Goal: Information Seeking & Learning: Learn about a topic

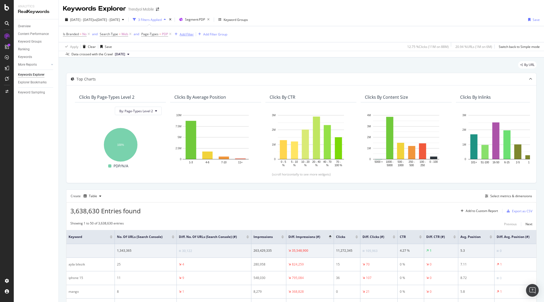
click at [188, 34] on div "Add Filter" at bounding box center [187, 34] width 14 height 4
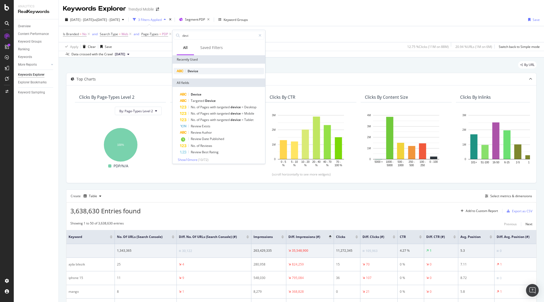
type input "devi"
click at [191, 70] on span "Device" at bounding box center [193, 71] width 11 height 4
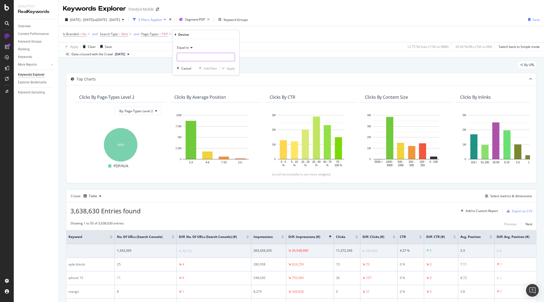
click at [193, 55] on input "text" at bounding box center [206, 57] width 58 height 8
click at [195, 70] on span "desktop" at bounding box center [196, 69] width 37 height 4
type input "desktop"
click at [232, 69] on div "Apply" at bounding box center [231, 68] width 8 height 4
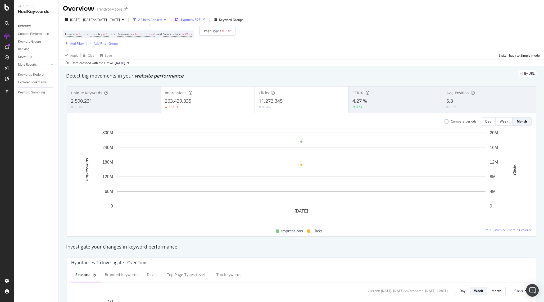
click at [200, 21] on span "Segment: PDP" at bounding box center [190, 19] width 20 height 4
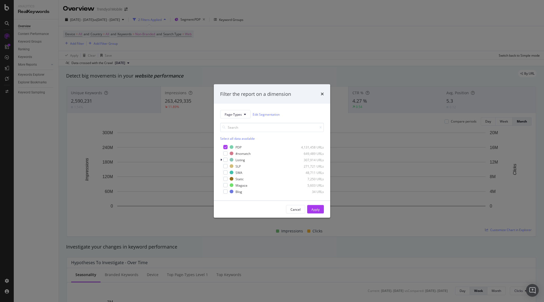
click at [201, 70] on div "Filter the report on a dimension Page-Types Edit Segmentation Select all data a…" at bounding box center [272, 151] width 544 height 302
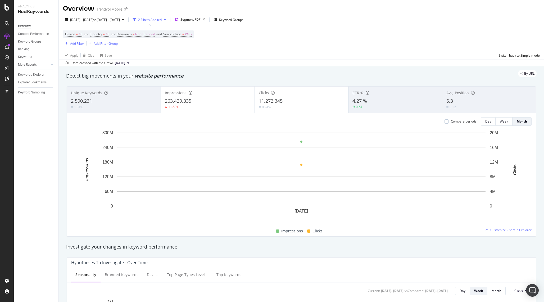
click at [77, 42] on div "Add Filter" at bounding box center [77, 43] width 14 height 4
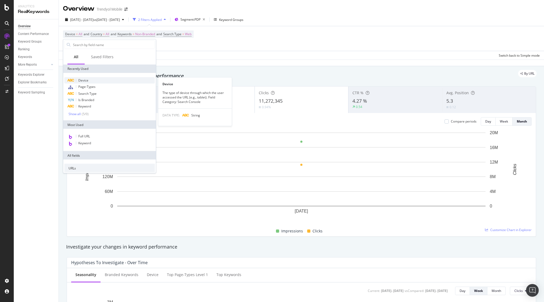
click at [88, 80] on span "Device" at bounding box center [83, 80] width 10 height 4
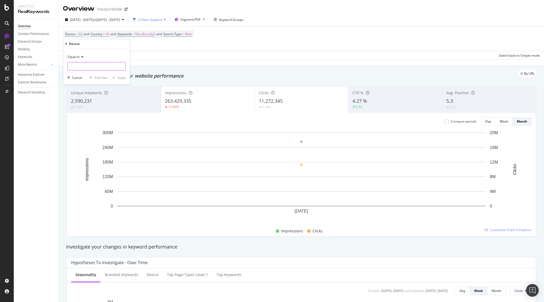
click at [94, 66] on input "text" at bounding box center [97, 66] width 58 height 8
click at [95, 79] on span "desktop" at bounding box center [87, 79] width 37 height 4
type input "desktop"
click at [117, 77] on div "button" at bounding box center [113, 77] width 7 height 3
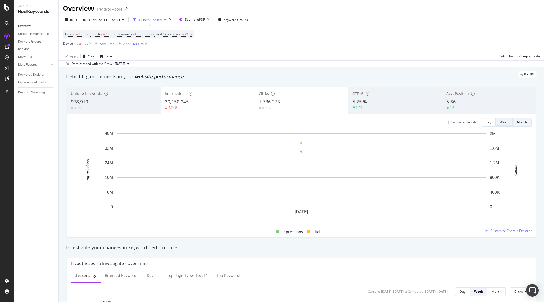
click at [506, 123] on div "Week" at bounding box center [504, 122] width 8 height 4
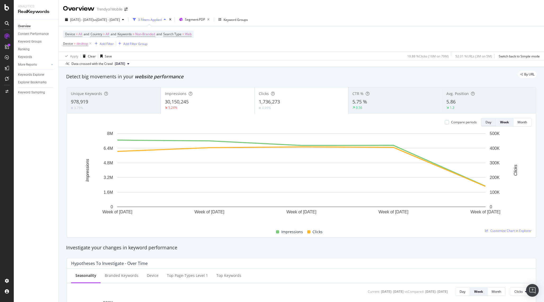
click at [488, 126] on div "Day" at bounding box center [488, 121] width 6 height 7
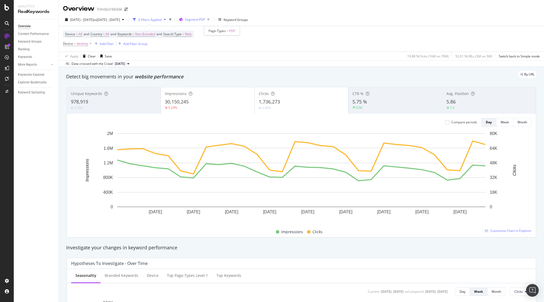
click at [205, 20] on span "Segment: PDP" at bounding box center [195, 19] width 20 height 4
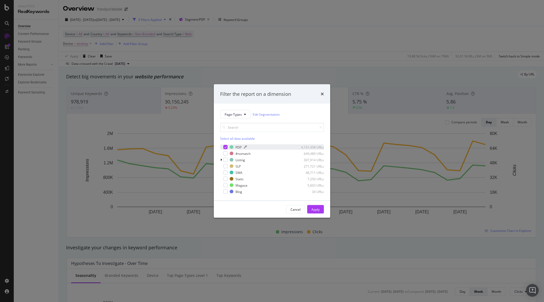
click at [236, 148] on div "PDP" at bounding box center [238, 147] width 6 height 4
click at [317, 210] on div "Apply" at bounding box center [315, 209] width 8 height 4
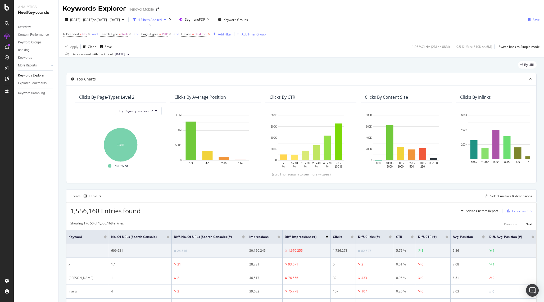
click at [208, 35] on icon at bounding box center [208, 33] width 4 height 5
